Goal: Transaction & Acquisition: Purchase product/service

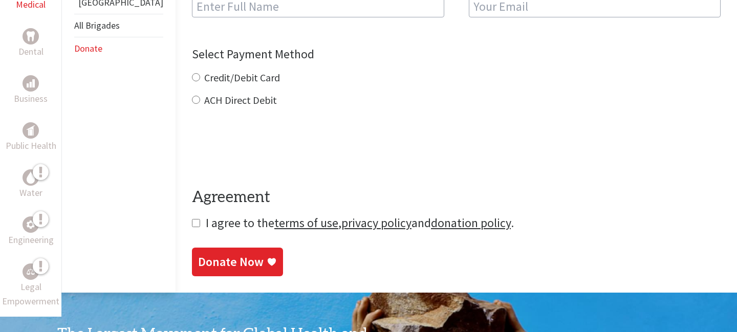
click at [204, 71] on label "Credit/Debit Card" at bounding box center [242, 77] width 76 height 13
click at [192, 73] on input "Credit/Debit Card" at bounding box center [196, 77] width 8 height 8
radio input "true"
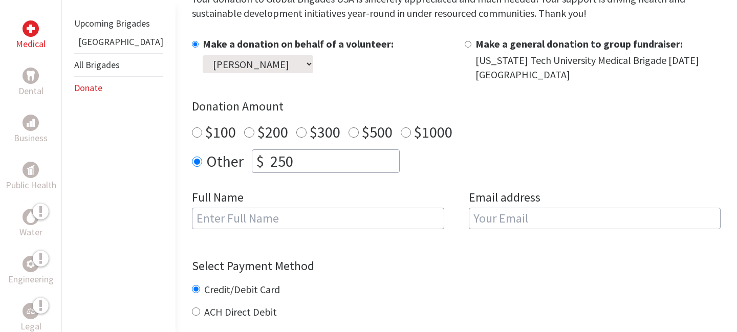
scroll to position [288, 0]
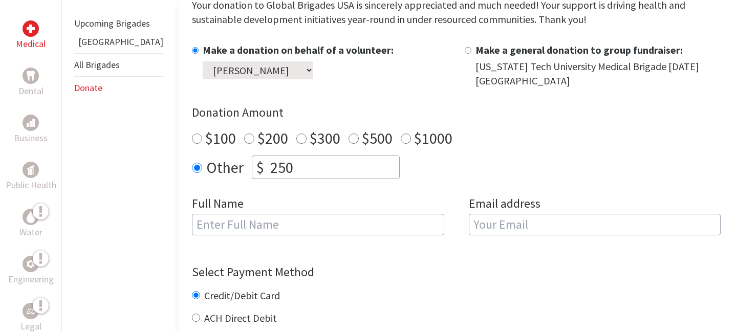
click at [238, 217] on input "text" at bounding box center [318, 224] width 252 height 21
type input "[PERSON_NAME]"
click at [544, 214] on input "email" at bounding box center [595, 224] width 252 height 21
type input "[EMAIL_ADDRESS][DOMAIN_NAME]"
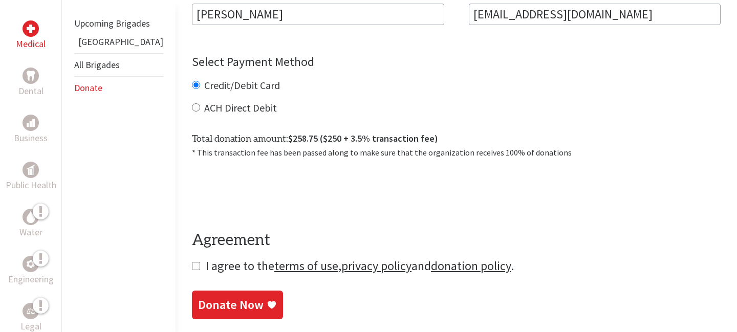
scroll to position [532, 0]
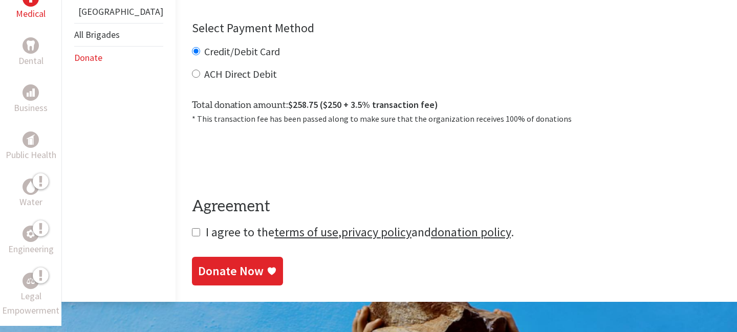
click at [192, 222] on section "Make a Donation Your donation to Global Brigades USA is sincerely appreciated a…" at bounding box center [456, 4] width 529 height 562
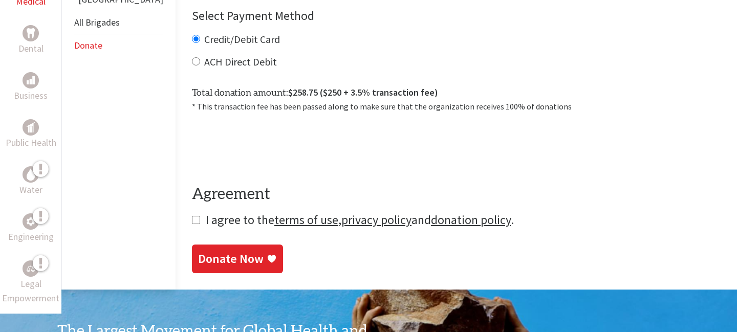
click at [192, 216] on input "checkbox" at bounding box center [196, 220] width 8 height 8
checkbox input "true"
click at [196, 246] on link "Donate Now" at bounding box center [237, 260] width 91 height 29
